Goal: Navigation & Orientation: Find specific page/section

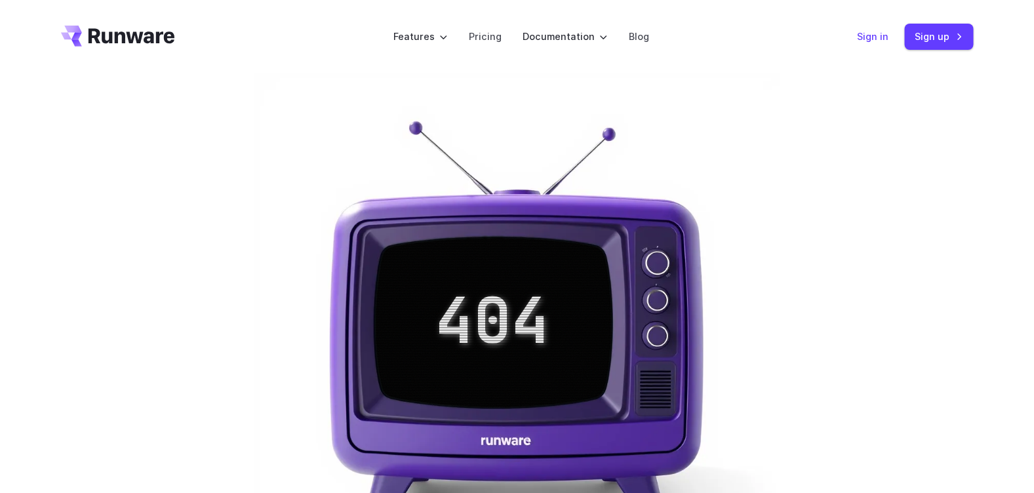
click at [872, 41] on link "Sign in" at bounding box center [873, 36] width 31 height 15
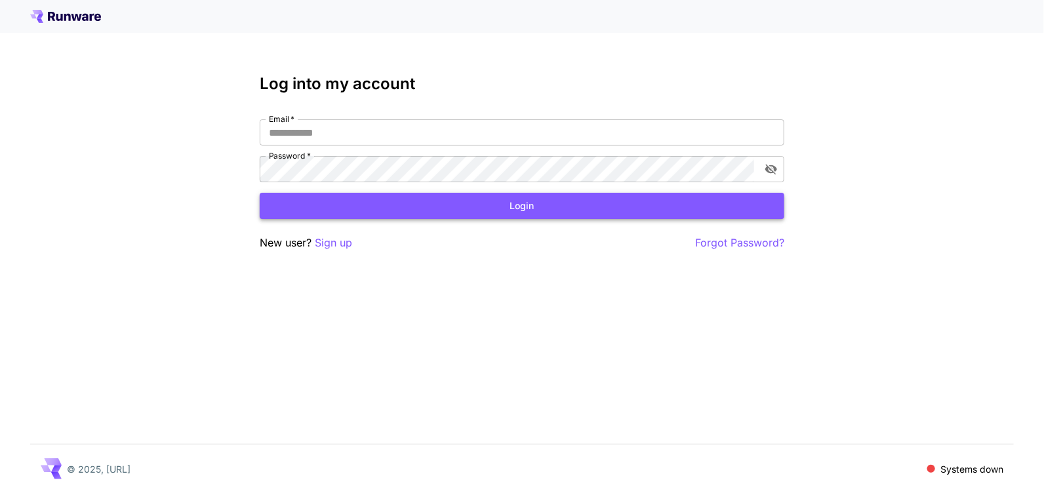
type input "**********"
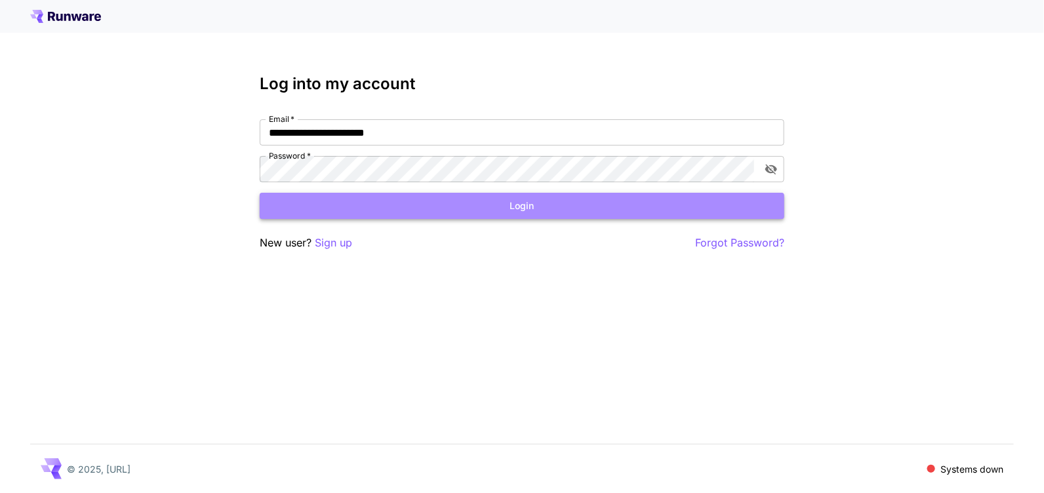
click at [466, 203] on button "Login" at bounding box center [522, 206] width 525 height 27
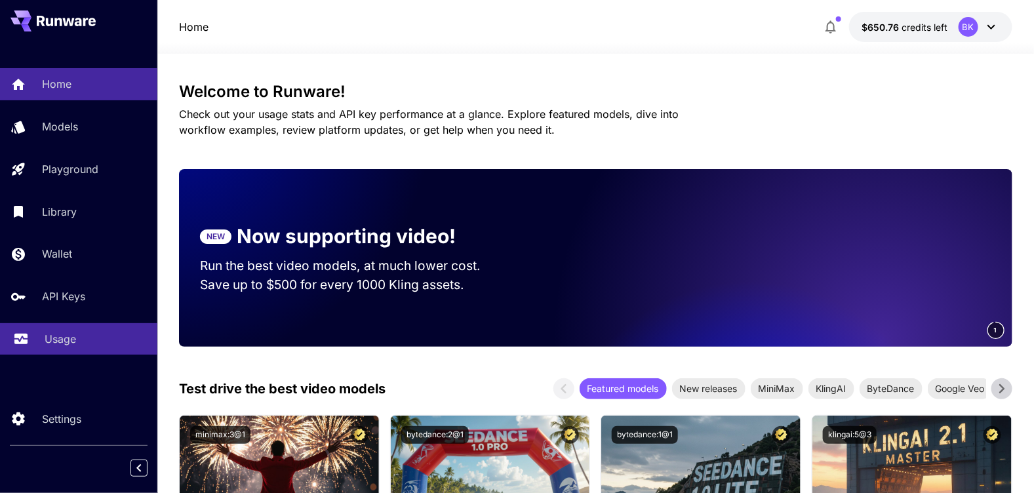
click at [63, 336] on p "Usage" at bounding box center [60, 339] width 31 height 16
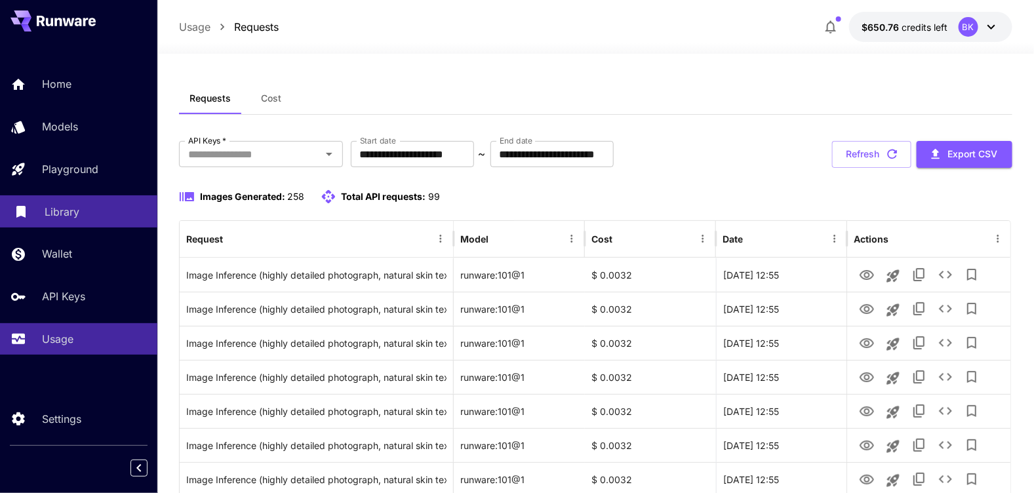
click at [61, 212] on p "Library" at bounding box center [62, 212] width 35 height 16
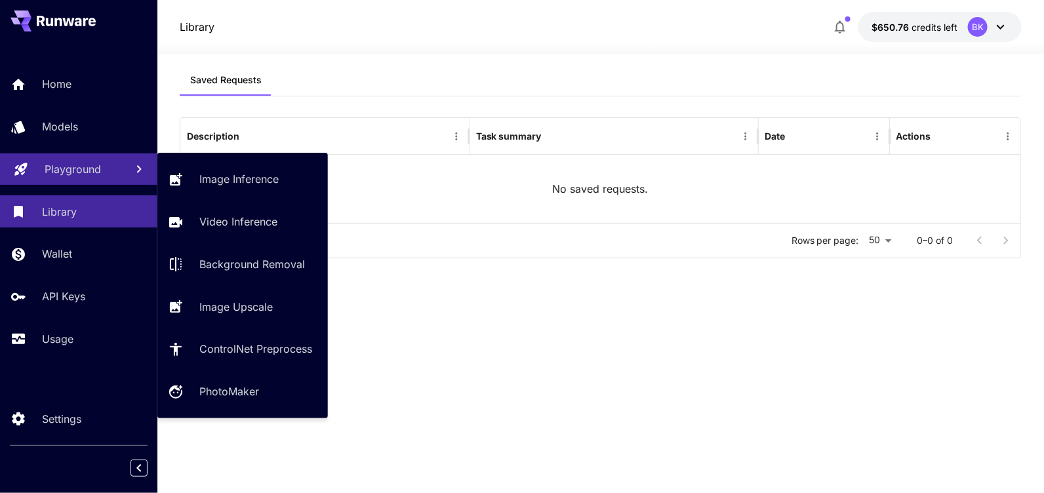
click at [86, 167] on p "Playground" at bounding box center [73, 169] width 56 height 16
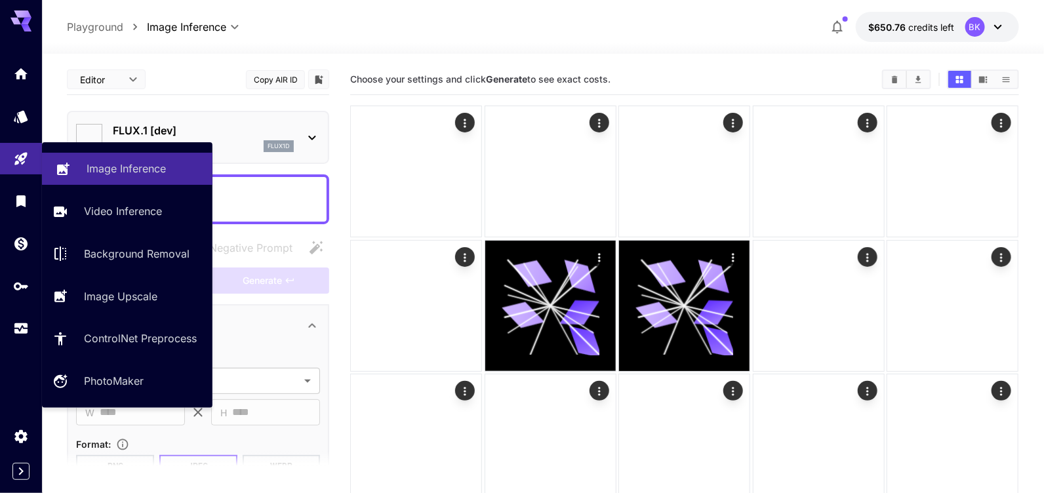
type input "**********"
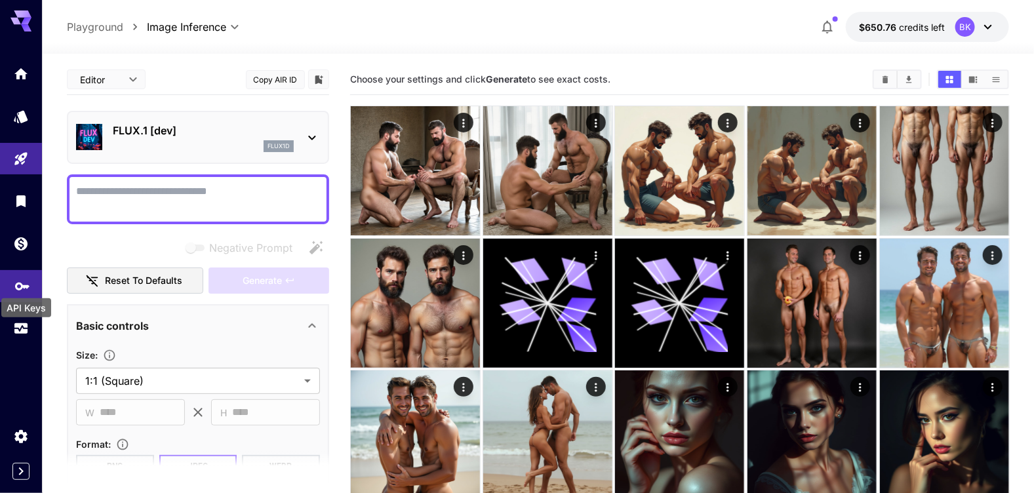
click at [16, 280] on icon "API Keys" at bounding box center [22, 282] width 16 height 16
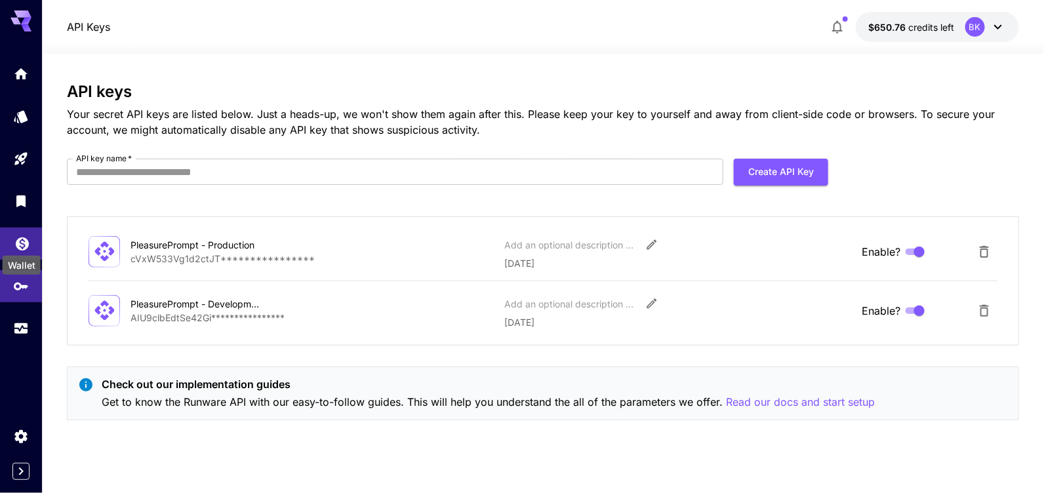
click at [18, 241] on icon "Wallet" at bounding box center [22, 239] width 13 height 13
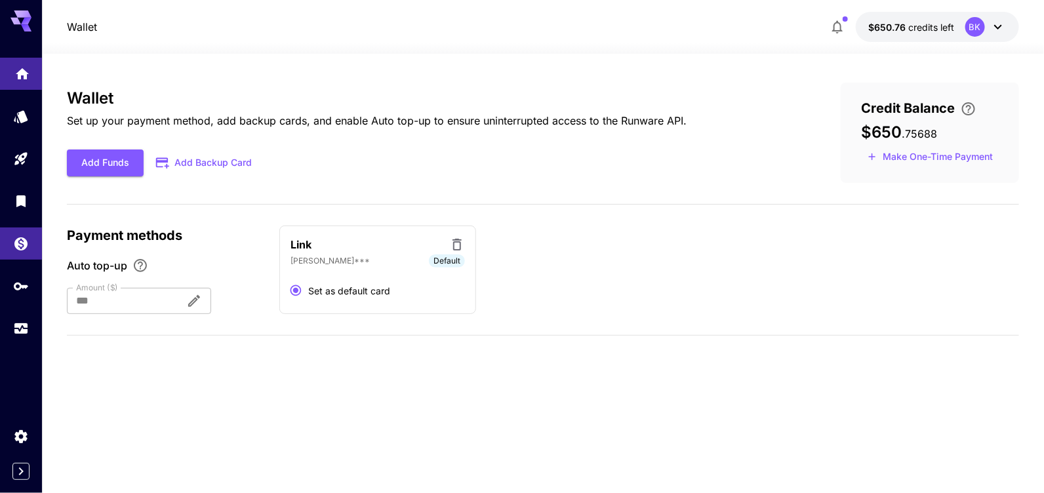
click at [37, 67] on link at bounding box center [21, 74] width 42 height 32
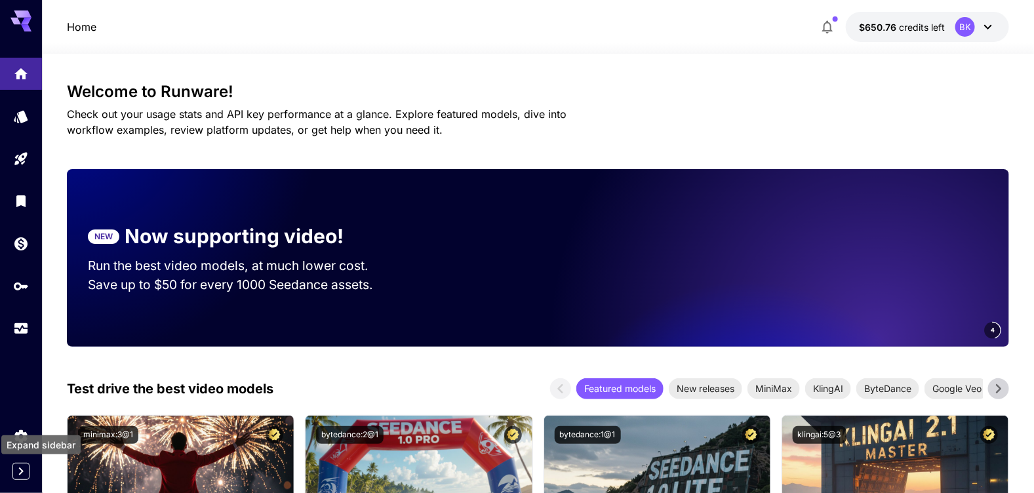
click at [20, 470] on icon "Expand sidebar" at bounding box center [21, 472] width 16 height 16
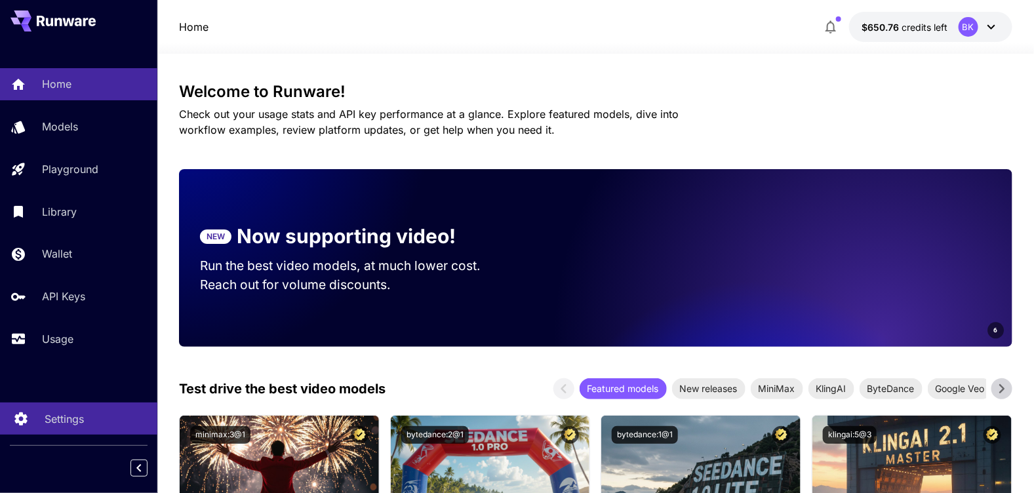
click at [47, 420] on p "Settings" at bounding box center [64, 419] width 39 height 16
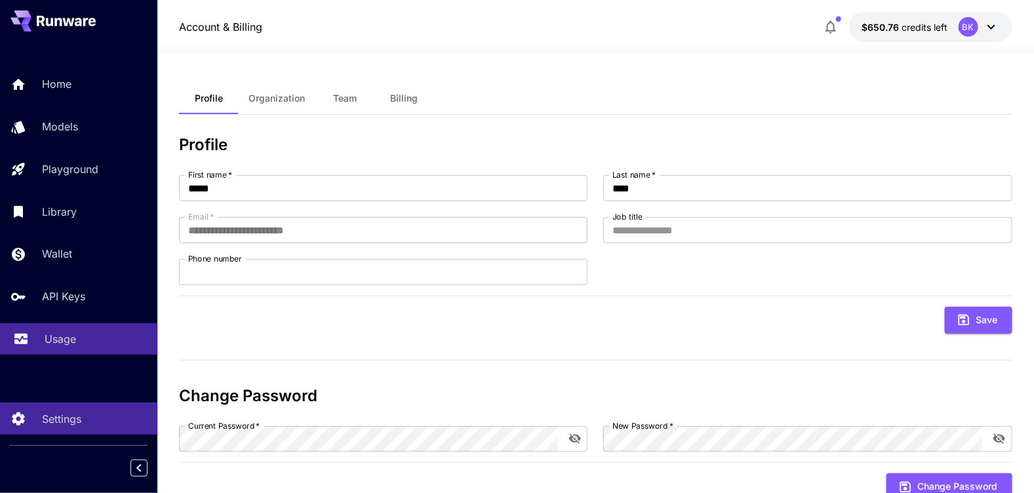
click at [56, 336] on p "Usage" at bounding box center [60, 339] width 31 height 16
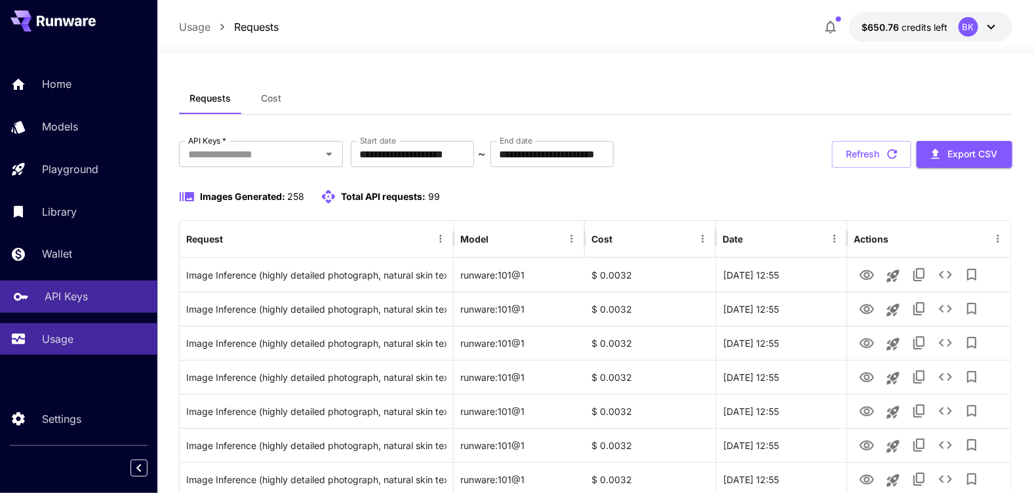
click at [56, 299] on p "API Keys" at bounding box center [66, 297] width 43 height 16
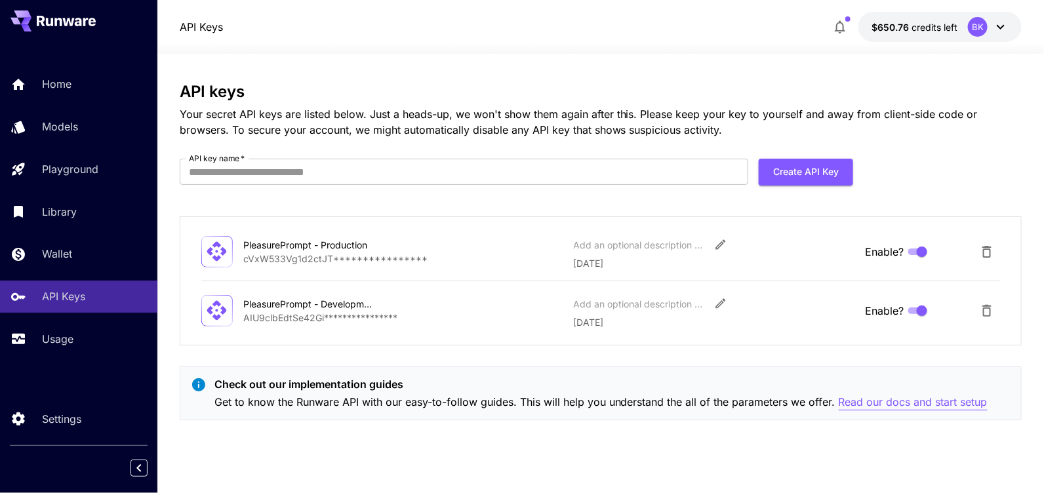
click at [856, 404] on p "Read our docs and start setup" at bounding box center [913, 402] width 149 height 16
